Goal: Navigation & Orientation: Find specific page/section

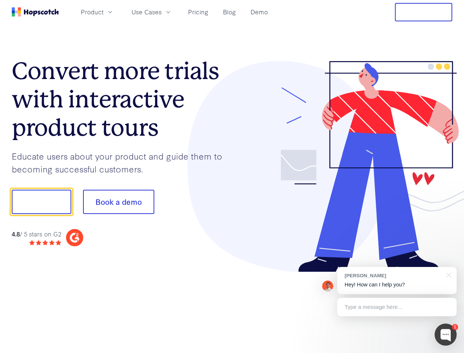
click at [232, 176] on div at bounding box center [342, 166] width 221 height 211
click at [104, 12] on span "Product" at bounding box center [92, 11] width 23 height 9
click at [162, 12] on span "Use Cases" at bounding box center [147, 11] width 30 height 9
click at [424, 12] on button "Free Trial" at bounding box center [423, 12] width 57 height 18
click at [41, 202] on button "Show me!" at bounding box center [42, 202] width 60 height 24
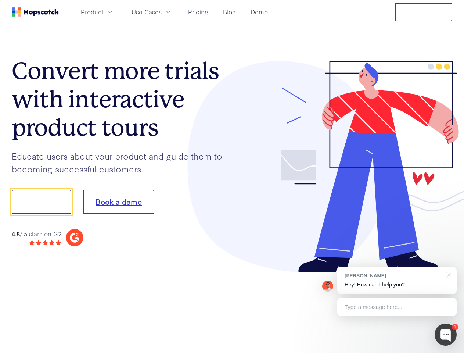
click at [118, 202] on button "Book a demo" at bounding box center [118, 202] width 71 height 24
click at [446, 334] on div at bounding box center [446, 334] width 22 height 22
click at [397, 280] on div "[PERSON_NAME] Hey! How can I help you?" at bounding box center [396, 280] width 119 height 27
click at [448, 274] on div at bounding box center [448, 274] width 18 height 15
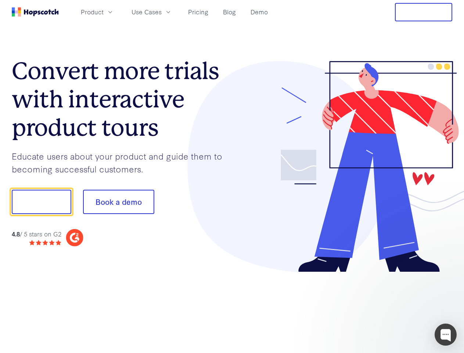
click at [397, 307] on div at bounding box center [388, 250] width 138 height 147
